Goal: Task Accomplishment & Management: Complete application form

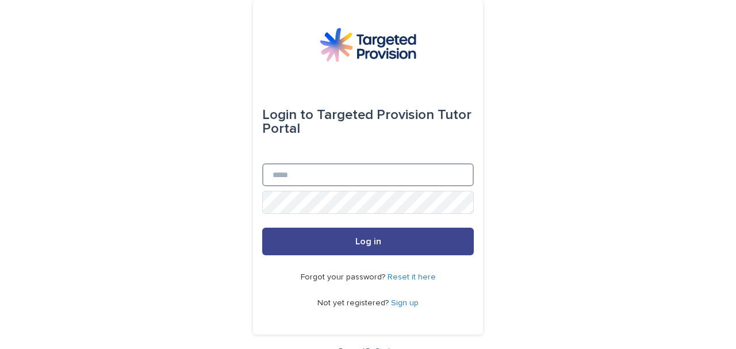
type input "**********"
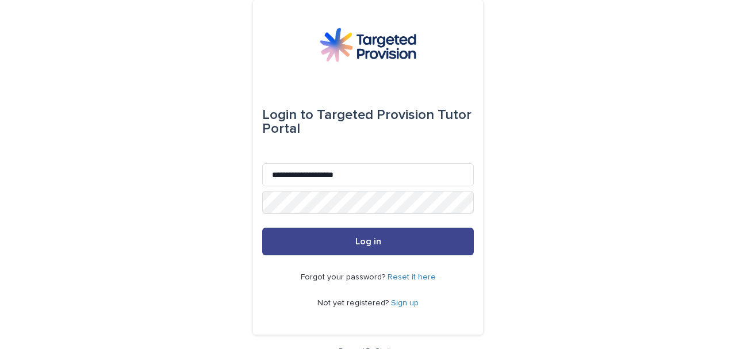
click at [356, 247] on button "Log in" at bounding box center [368, 242] width 212 height 28
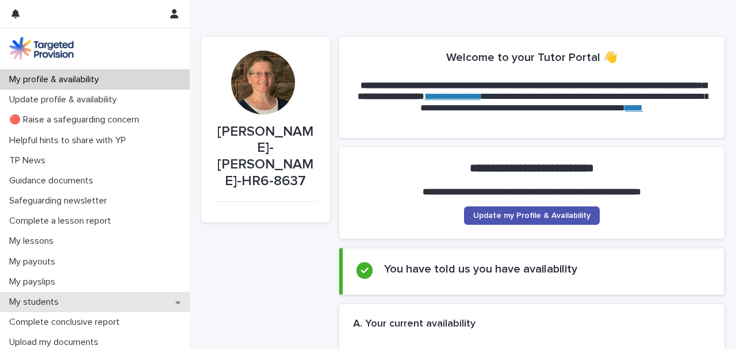
click at [84, 299] on div "My students" at bounding box center [95, 302] width 190 height 20
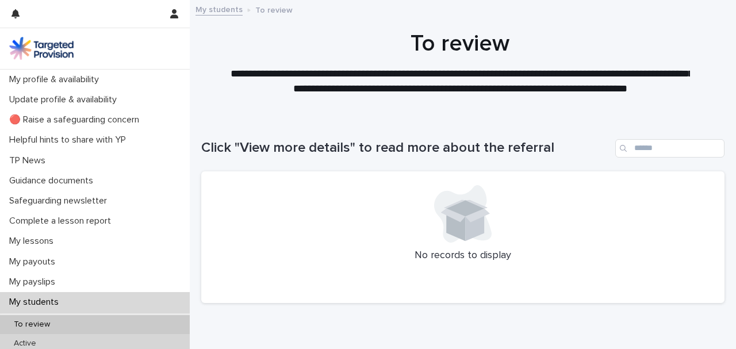
click at [18, 339] on p "Active" at bounding box center [25, 344] width 41 height 10
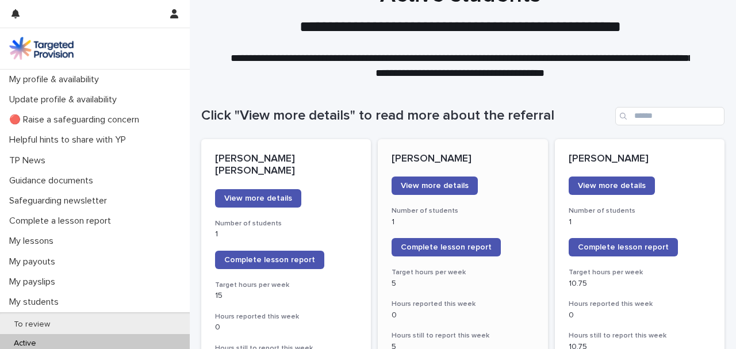
scroll to position [77, 0]
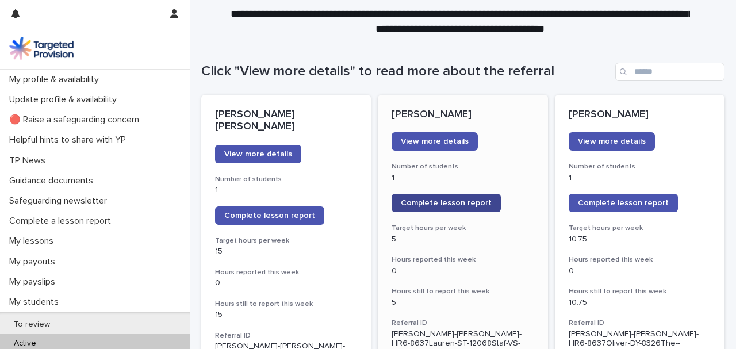
click at [453, 205] on span "Complete lesson report" at bounding box center [446, 203] width 91 height 8
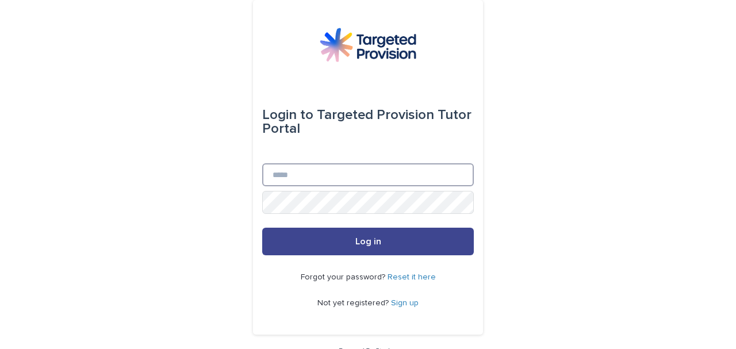
type input "**********"
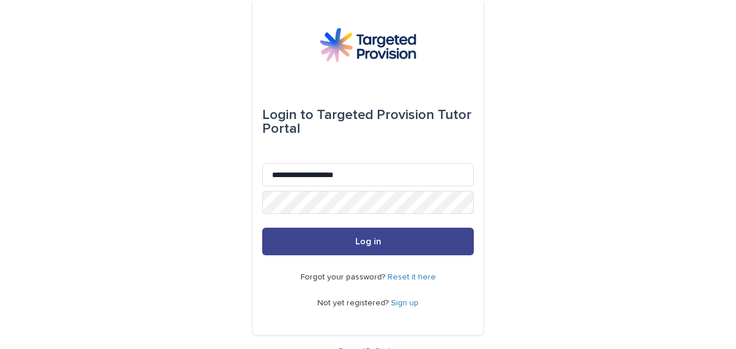
click at [357, 244] on span "Log in" at bounding box center [368, 241] width 26 height 9
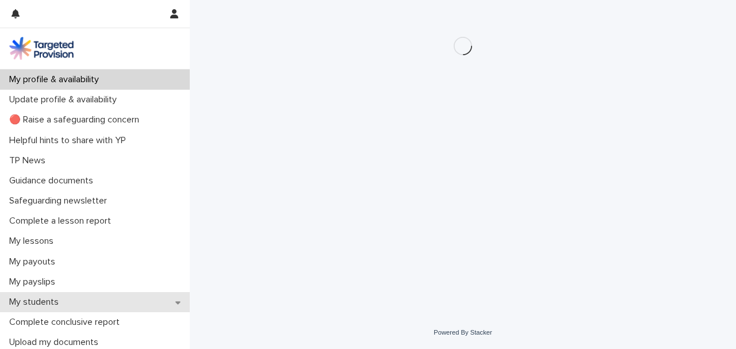
click at [74, 302] on div "My students" at bounding box center [95, 302] width 190 height 20
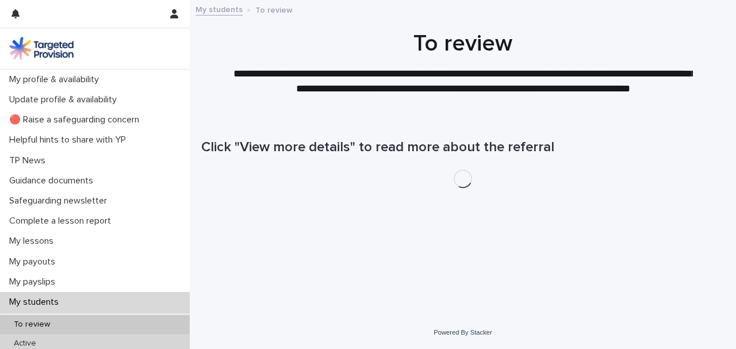
click at [38, 343] on p "Active" at bounding box center [25, 344] width 41 height 10
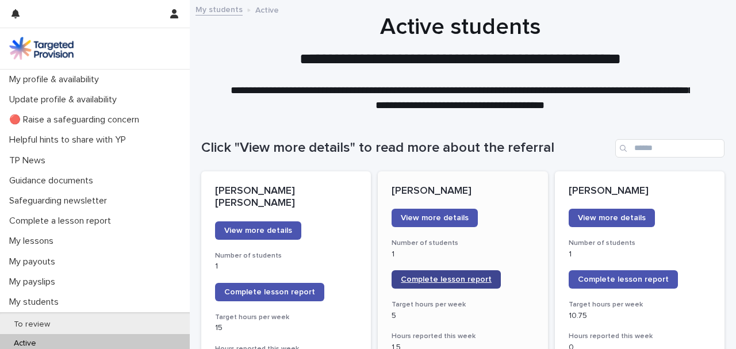
click at [433, 280] on span "Complete lesson report" at bounding box center [446, 280] width 91 height 8
click at [442, 281] on span "Complete lesson report" at bounding box center [446, 280] width 91 height 8
